Goal: Find specific page/section: Find specific page/section

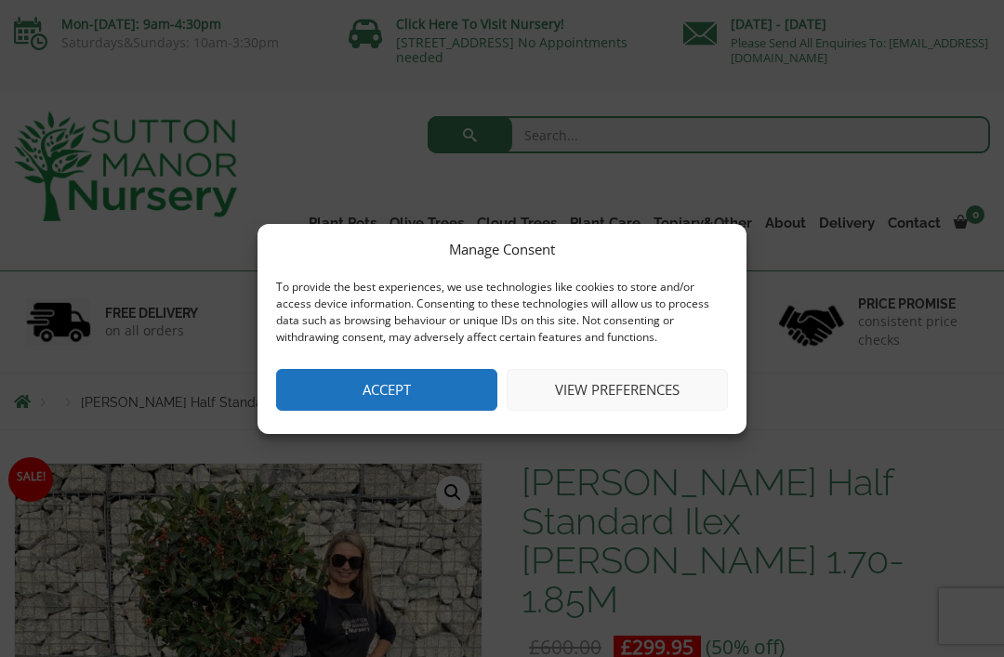
click at [456, 402] on button "Accept" at bounding box center [386, 390] width 221 height 42
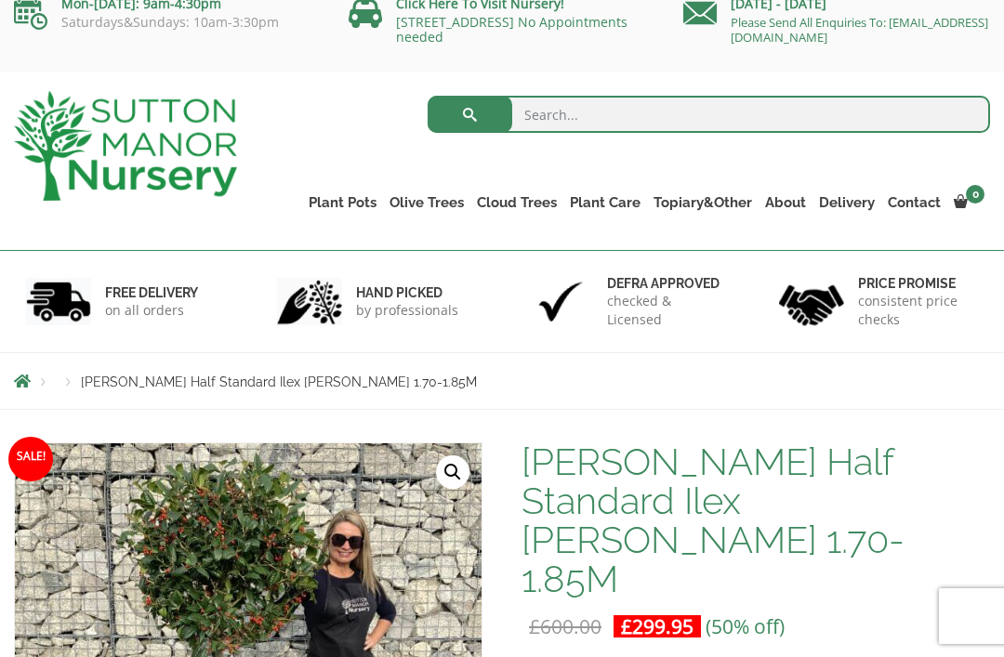
scroll to position [22, 0]
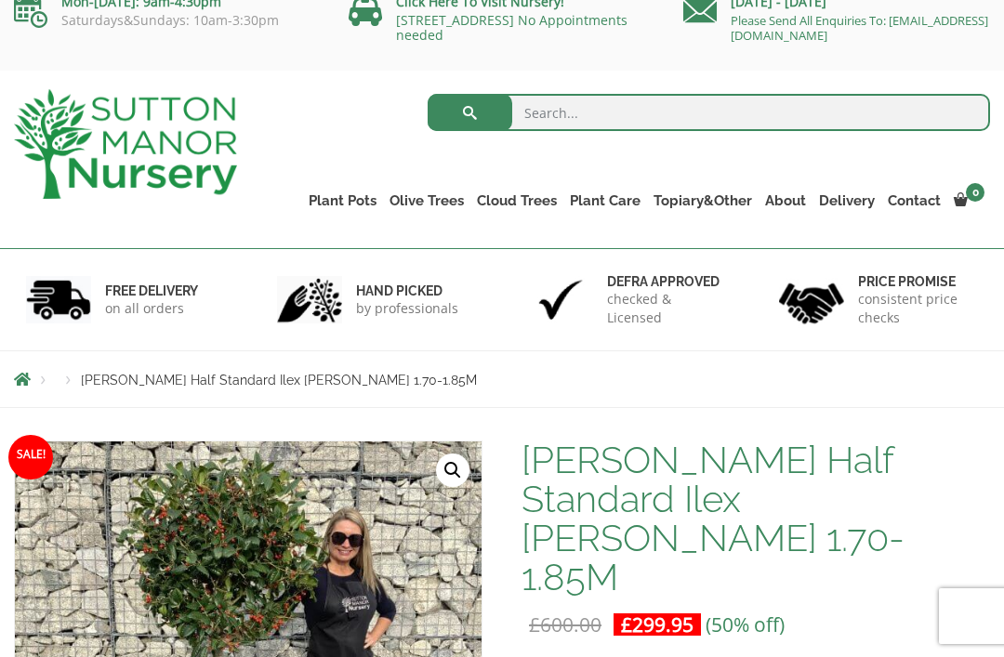
click at [0, 0] on link "Ilex Crenata" at bounding box center [0, 0] width 0 height 0
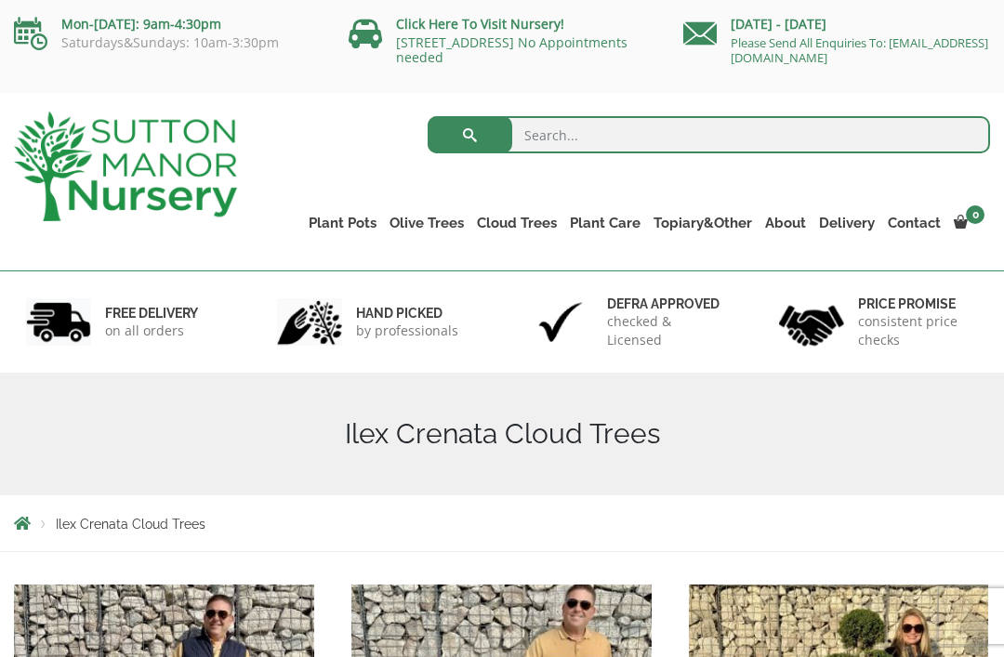
click at [578, 126] on input "search" at bounding box center [709, 134] width 562 height 37
type input "Holly"
click at [469, 135] on button "submit" at bounding box center [470, 134] width 85 height 37
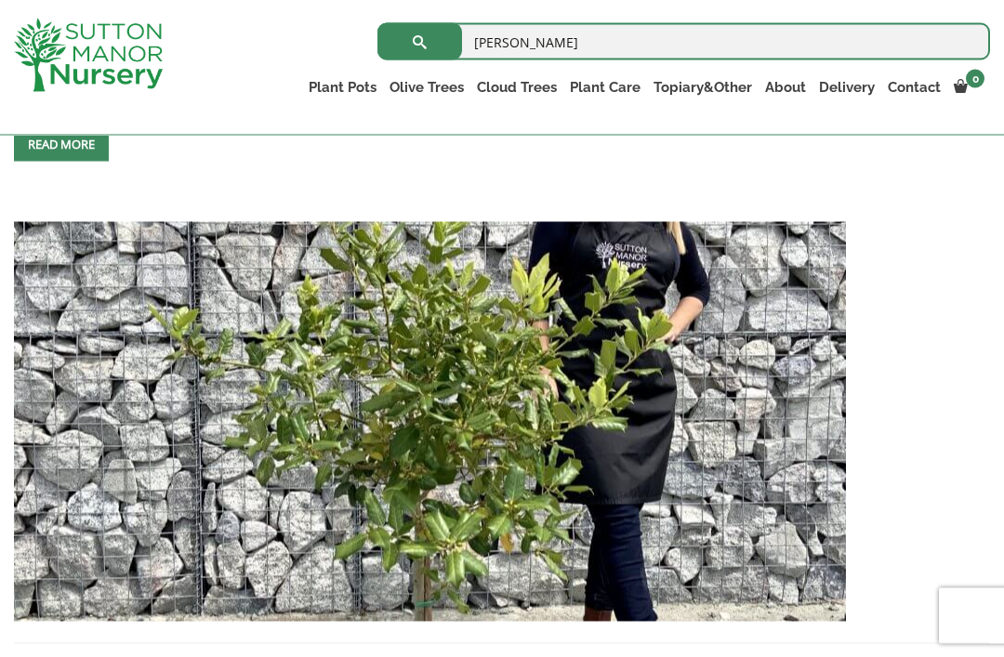
scroll to position [2150, 0]
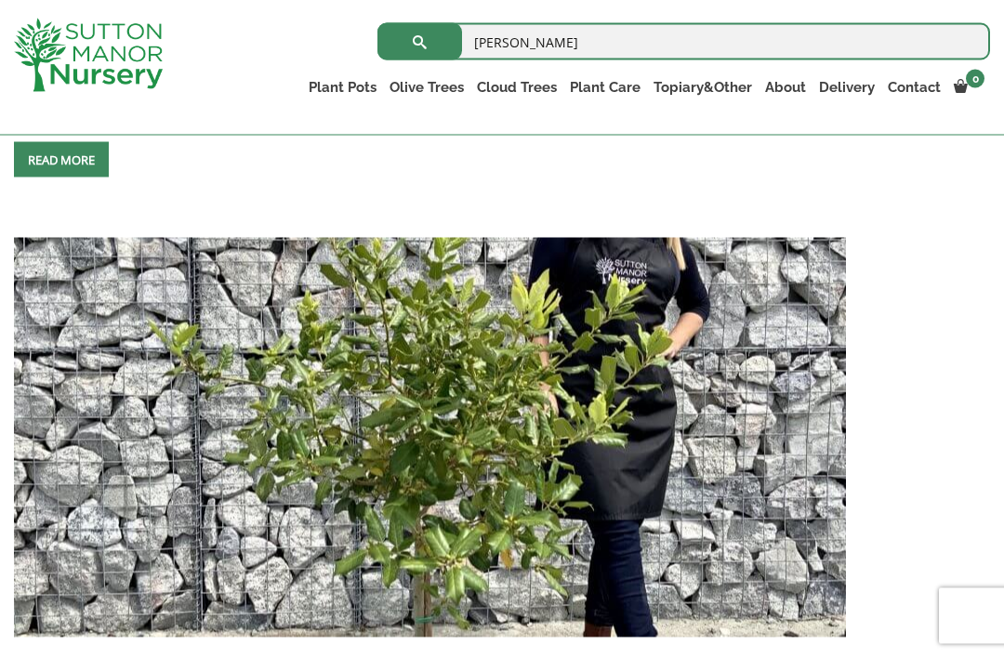
click at [722, 417] on img at bounding box center [430, 438] width 832 height 400
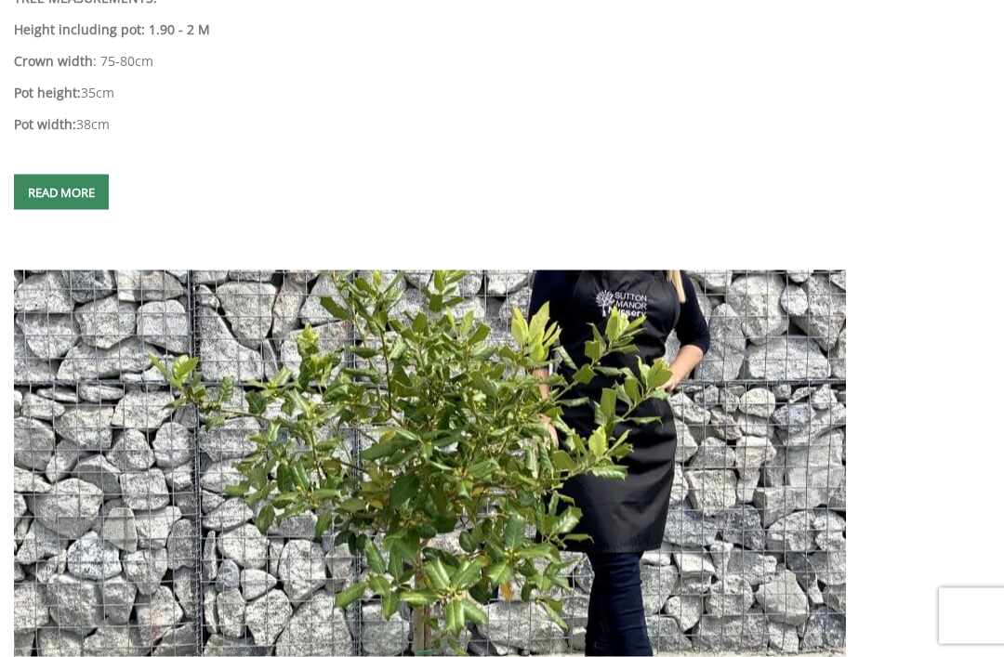
scroll to position [2151, 0]
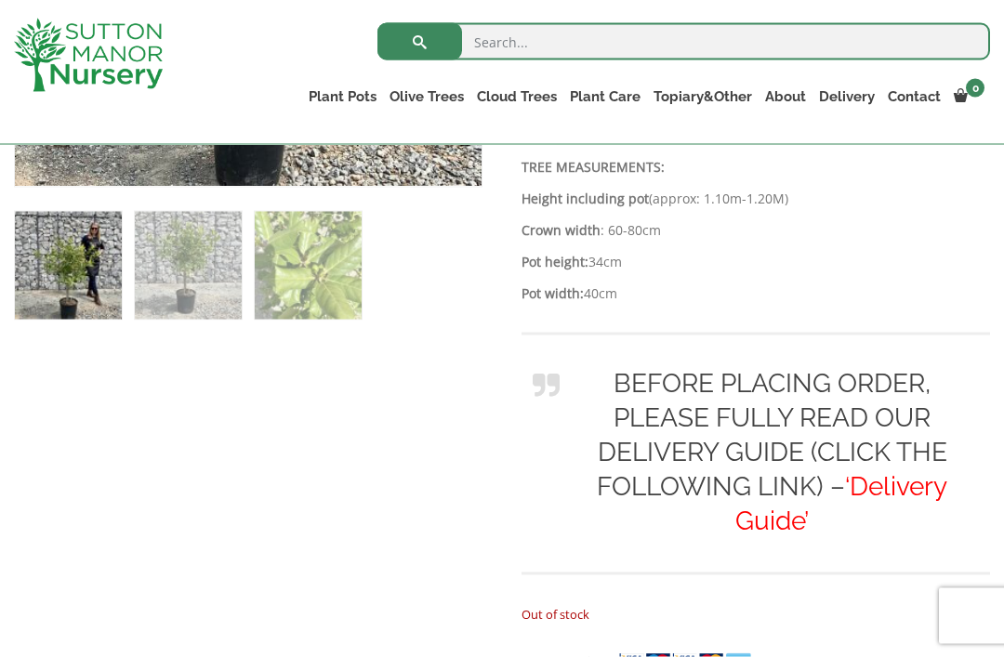
scroll to position [691, 0]
